Goal: Information Seeking & Learning: Check status

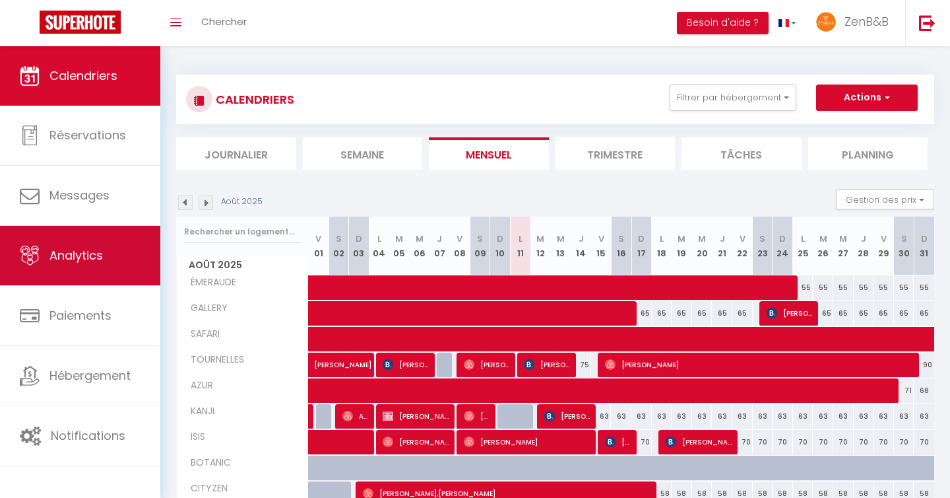
click at [78, 265] on link "Analytics" at bounding box center [80, 255] width 160 height 59
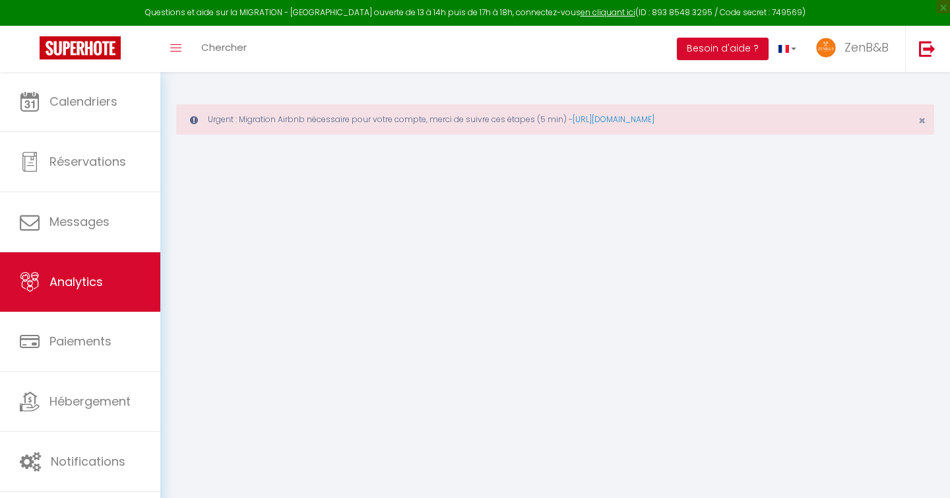
select select "2025"
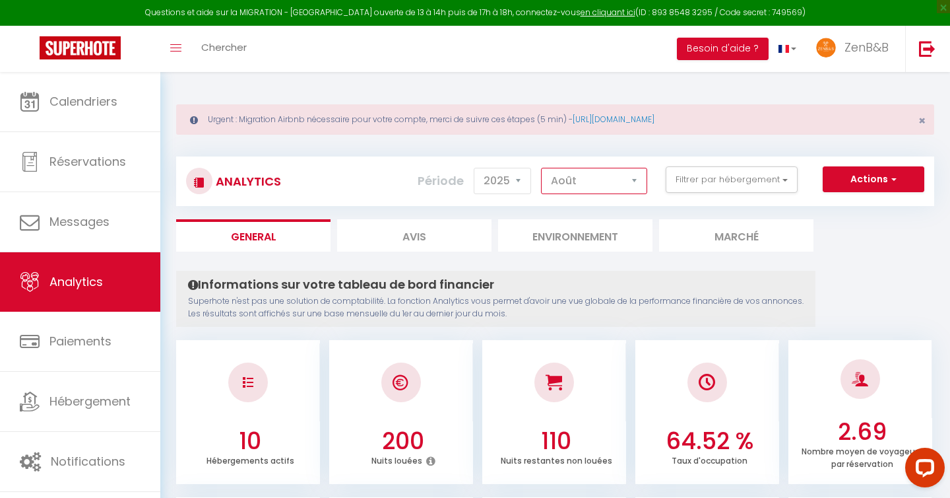
click at [614, 189] on select "[PERSON_NAME] Mars [PERSON_NAME] Juin Juillet Août Septembre Octobre Novembre D…" at bounding box center [594, 181] width 106 height 26
select select "7"
click at [655, 115] on link "[URL][DOMAIN_NAME]" at bounding box center [614, 119] width 82 height 11
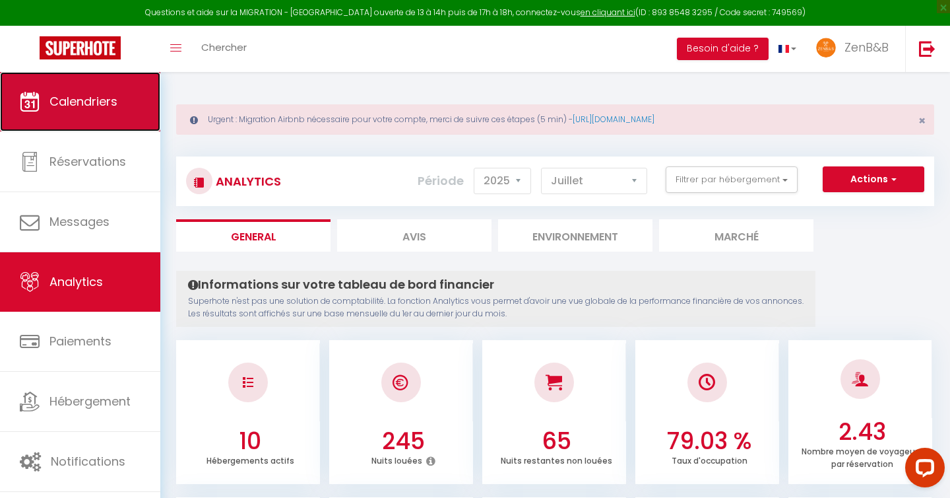
click at [40, 117] on link "Calendriers" at bounding box center [80, 101] width 160 height 59
